Goal: Navigation & Orientation: Understand site structure

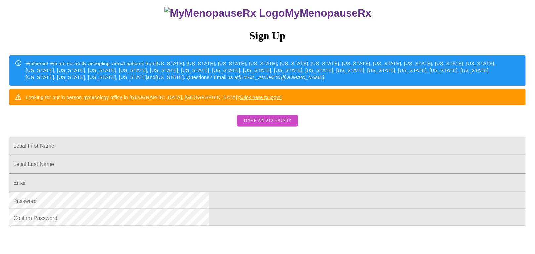
scroll to position [139, 0]
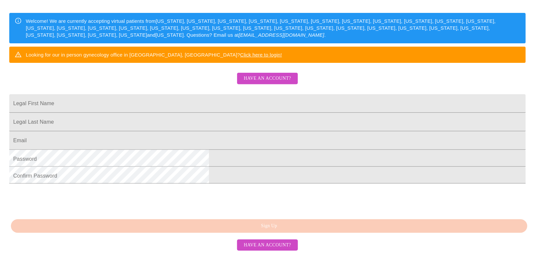
click at [267, 247] on span "Have an account?" at bounding box center [267, 245] width 47 height 8
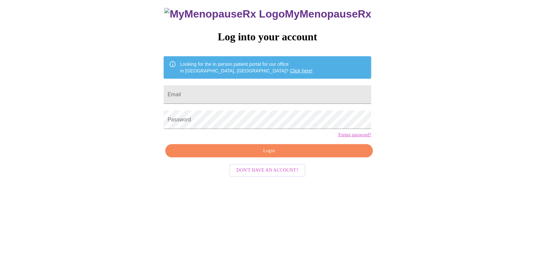
scroll to position [7, 0]
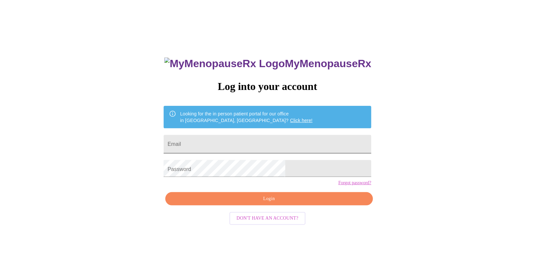
type input "[EMAIL_ADDRESS][DOMAIN_NAME]"
click at [269, 203] on span "Login" at bounding box center [269, 199] width 192 height 8
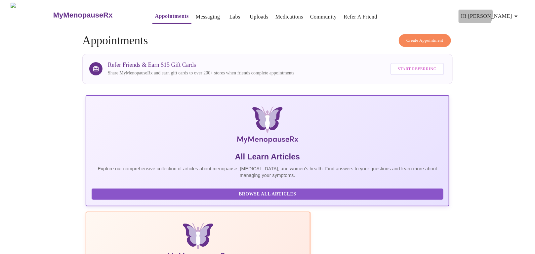
click at [510, 12] on span "Hi [PERSON_NAME]" at bounding box center [490, 16] width 59 height 9
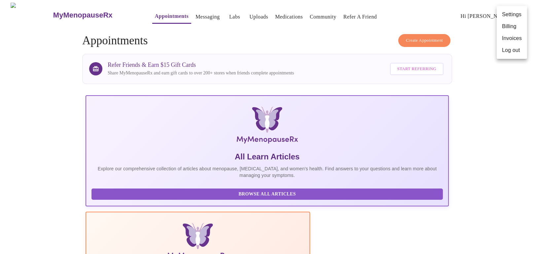
click at [190, 14] on div at bounding box center [269, 127] width 539 height 254
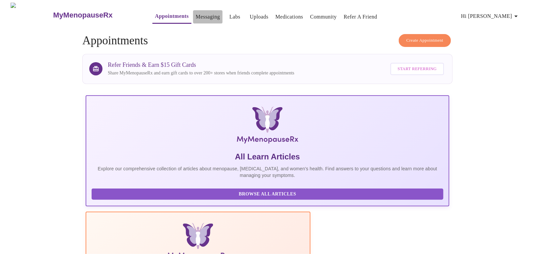
click at [196, 13] on link "Messaging" at bounding box center [208, 16] width 24 height 9
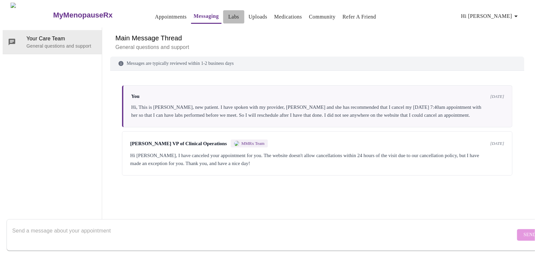
click at [228, 15] on link "Labs" at bounding box center [233, 16] width 11 height 9
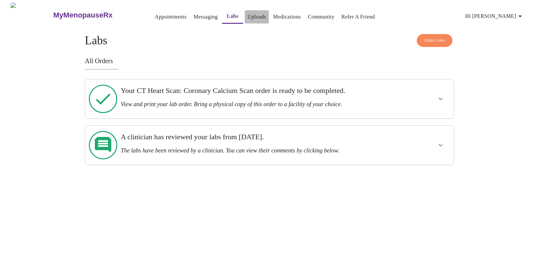
click at [247, 14] on link "Uploads" at bounding box center [256, 16] width 19 height 9
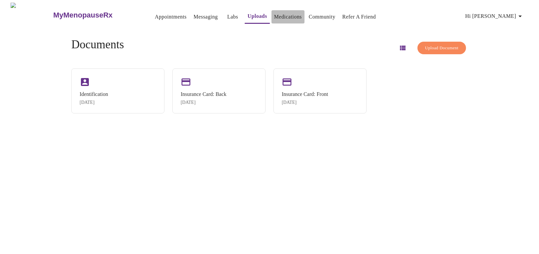
click at [274, 14] on link "Medications" at bounding box center [288, 16] width 28 height 9
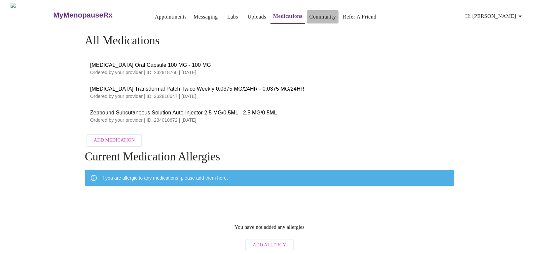
click at [319, 14] on link "Community" at bounding box center [323, 16] width 27 height 9
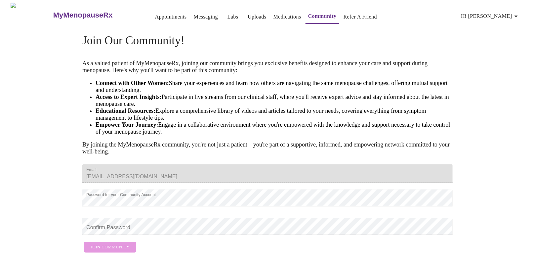
click at [344, 12] on link "Refer a Friend" at bounding box center [360, 16] width 34 height 9
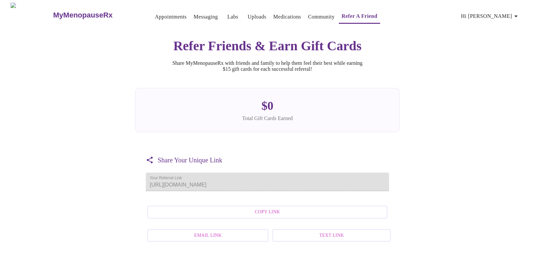
click at [155, 15] on link "Appointments" at bounding box center [171, 16] width 32 height 9
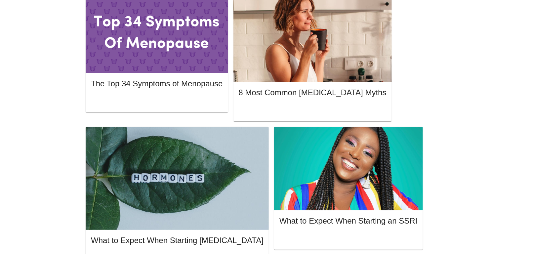
scroll to position [332, 0]
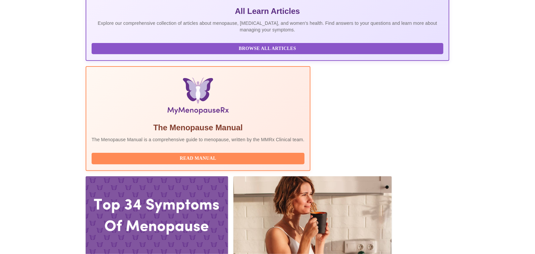
scroll to position [0, 0]
